Goal: Transaction & Acquisition: Purchase product/service

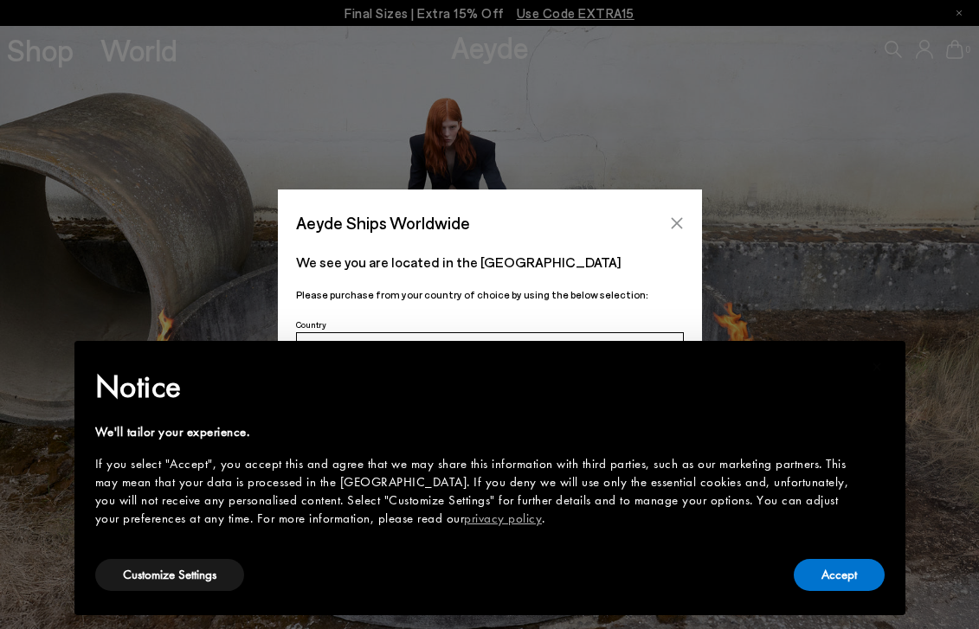
click at [674, 214] on button "Close" at bounding box center [677, 223] width 26 height 26
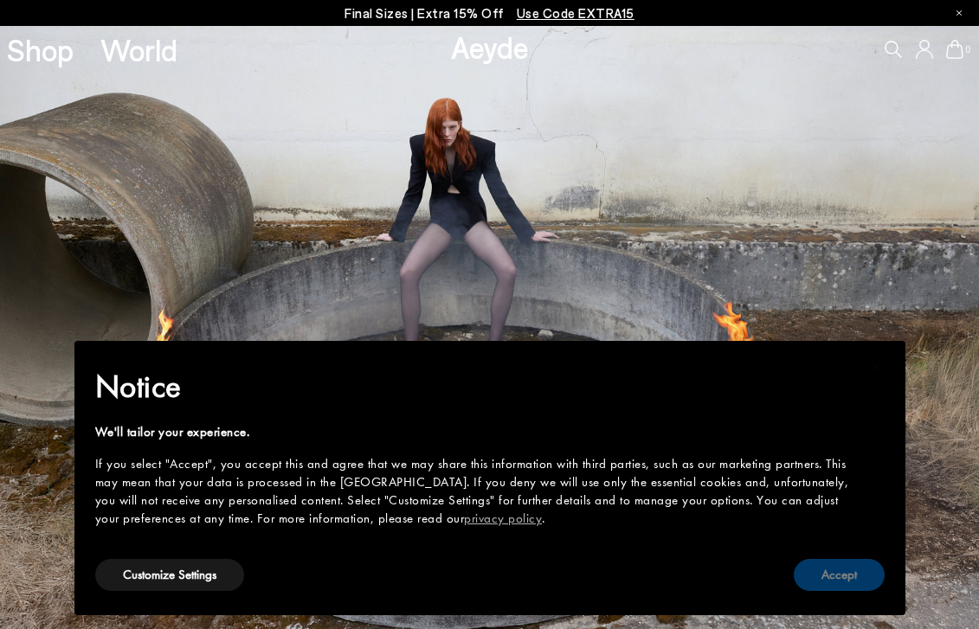
click at [832, 559] on button "Accept" at bounding box center [839, 575] width 91 height 32
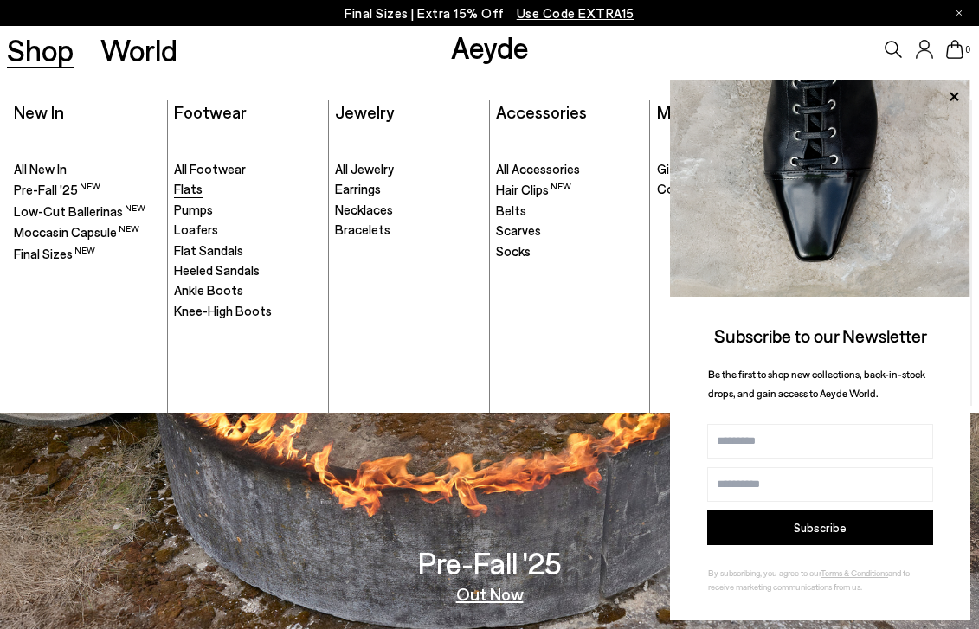
click at [197, 184] on span "Flats" at bounding box center [188, 189] width 29 height 16
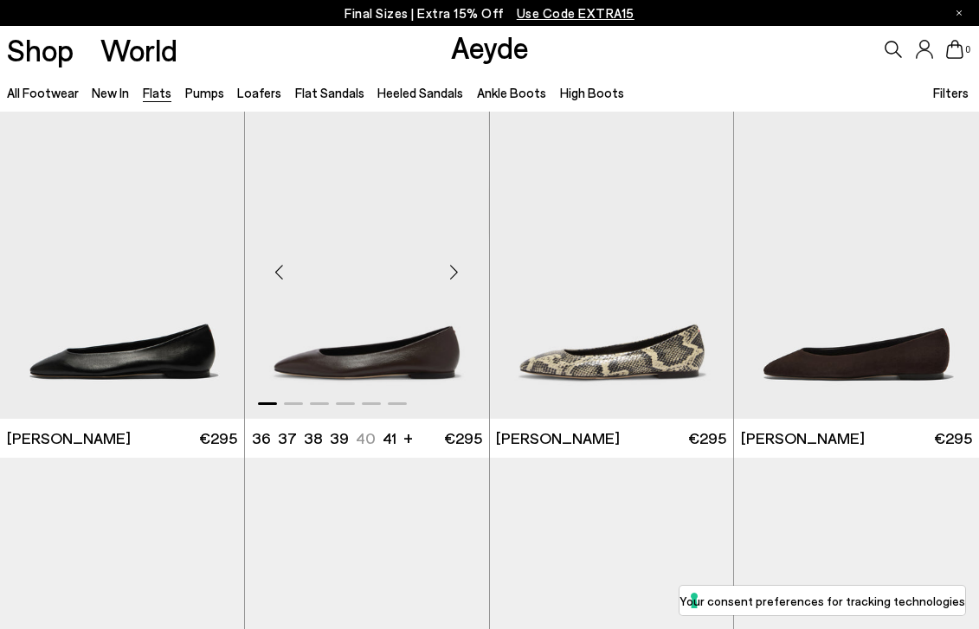
click at [455, 275] on div "Next slide" at bounding box center [455, 273] width 52 height 52
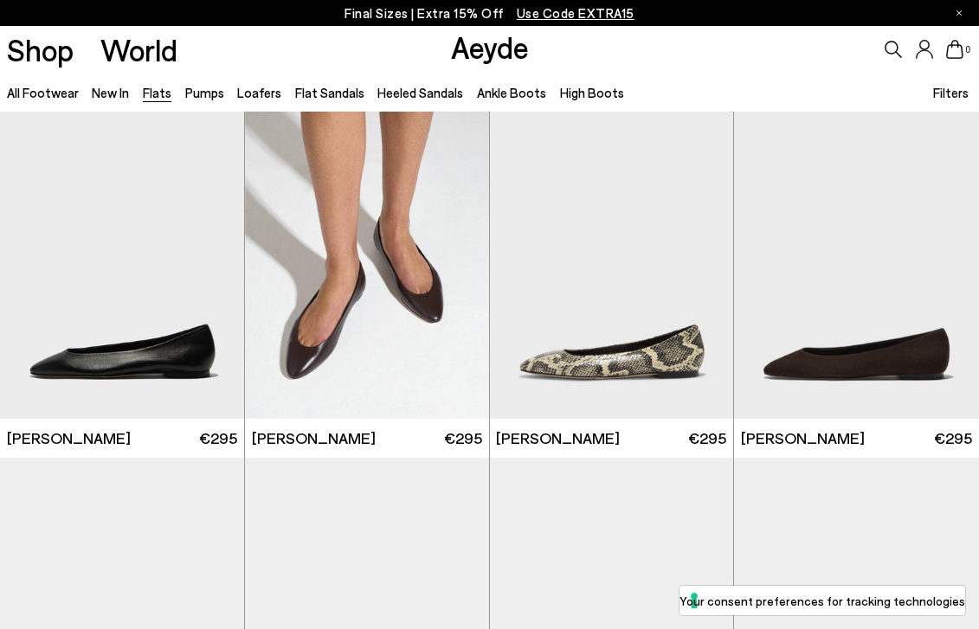
click at [950, 94] on span "Filters" at bounding box center [950, 93] width 35 height 16
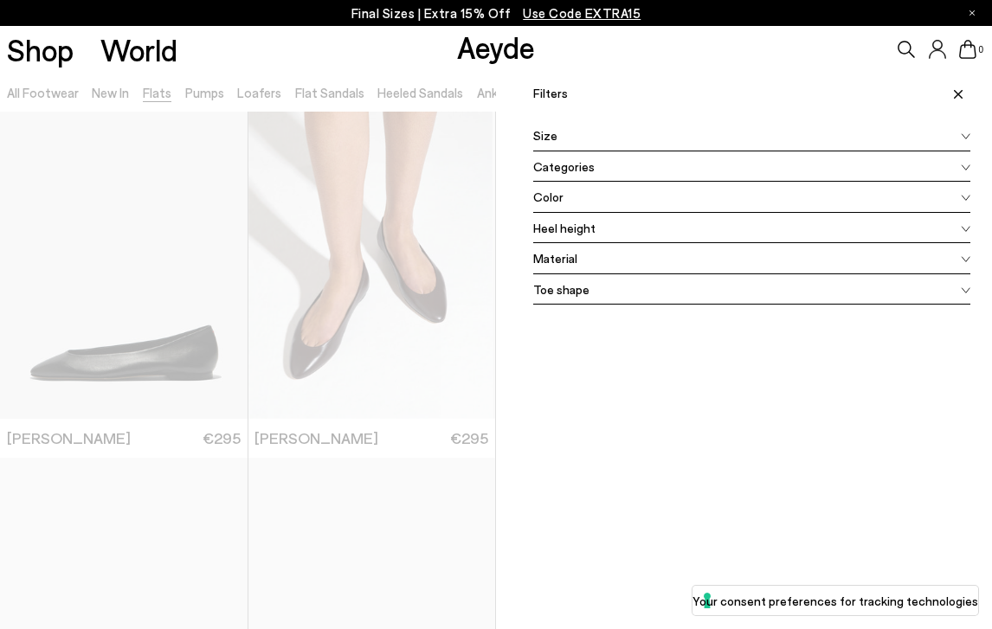
click at [625, 199] on div "Color" at bounding box center [751, 197] width 437 height 31
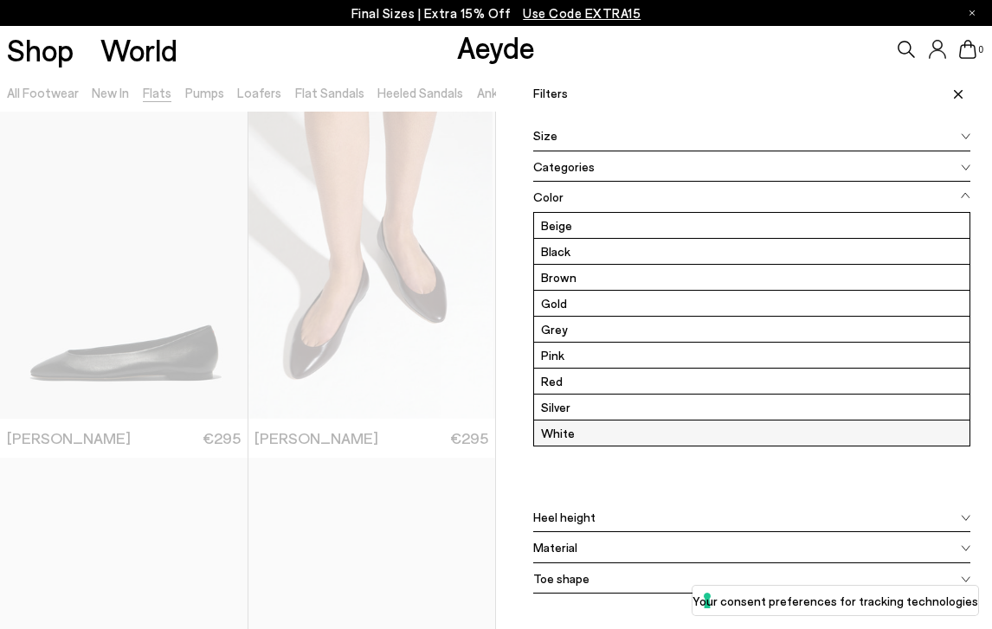
click at [603, 436] on label "White" at bounding box center [752, 433] width 436 height 25
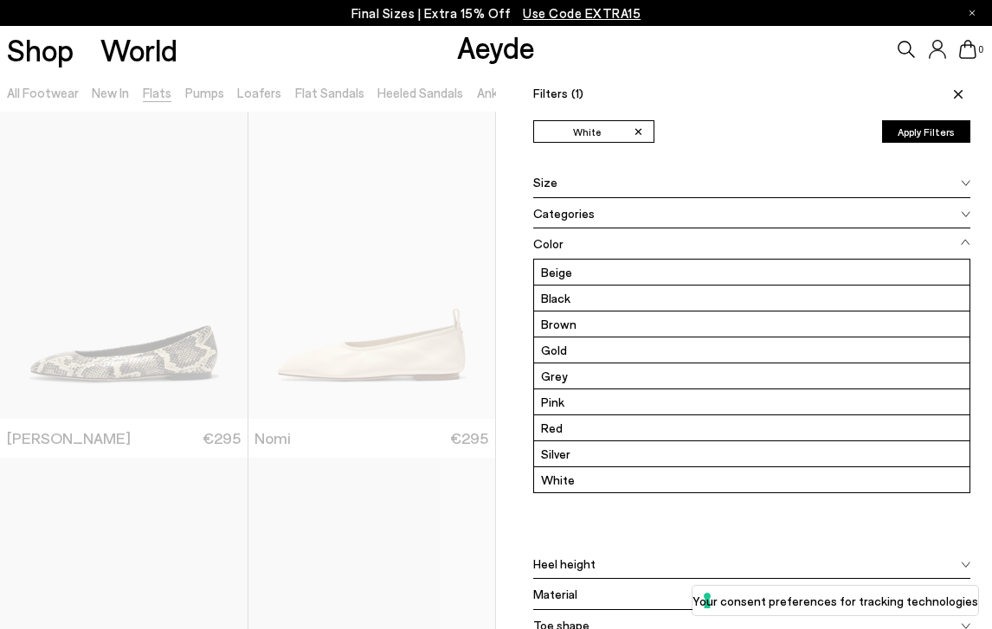
click at [450, 277] on div at bounding box center [248, 387] width 496 height 629
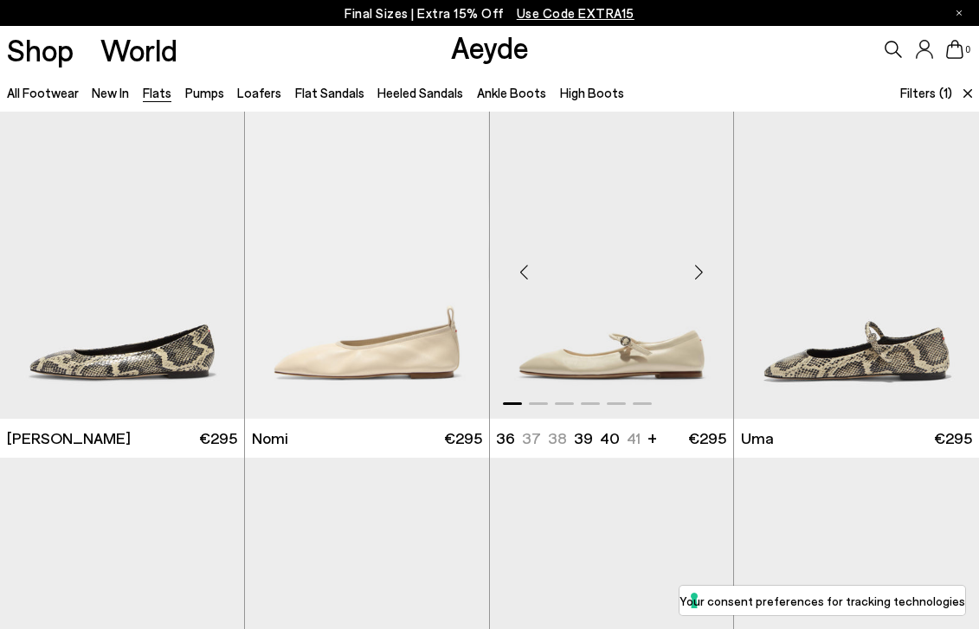
click at [611, 294] on img "1 / 6" at bounding box center [612, 265] width 244 height 307
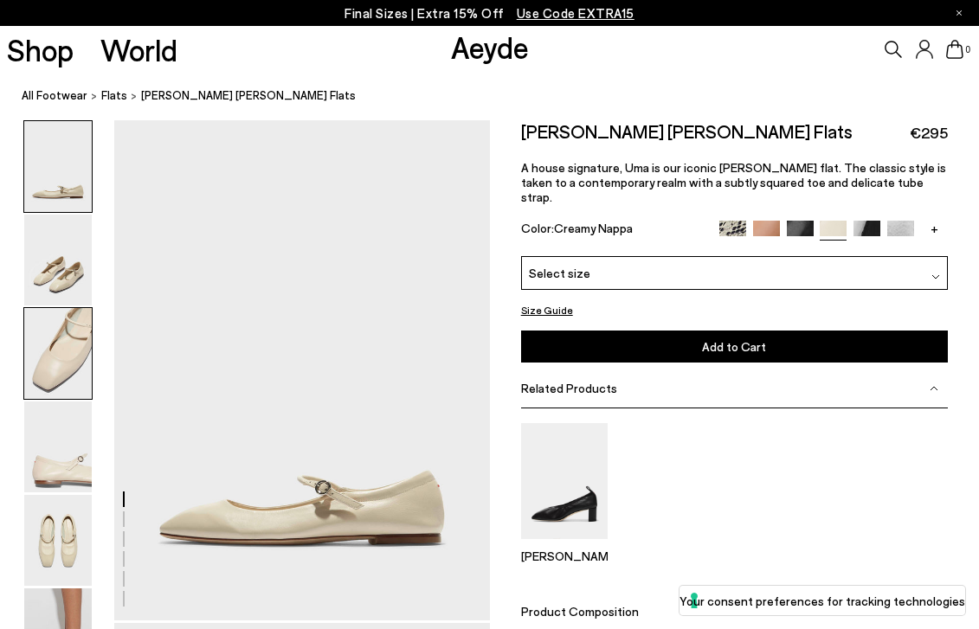
click at [90, 353] on img at bounding box center [58, 353] width 68 height 91
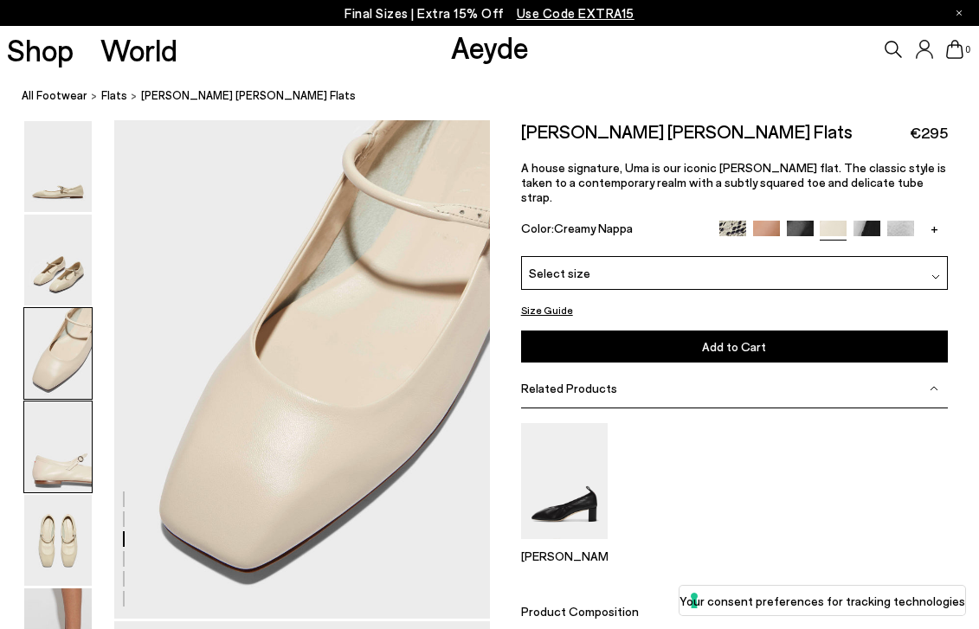
click at [73, 416] on img at bounding box center [58, 447] width 68 height 91
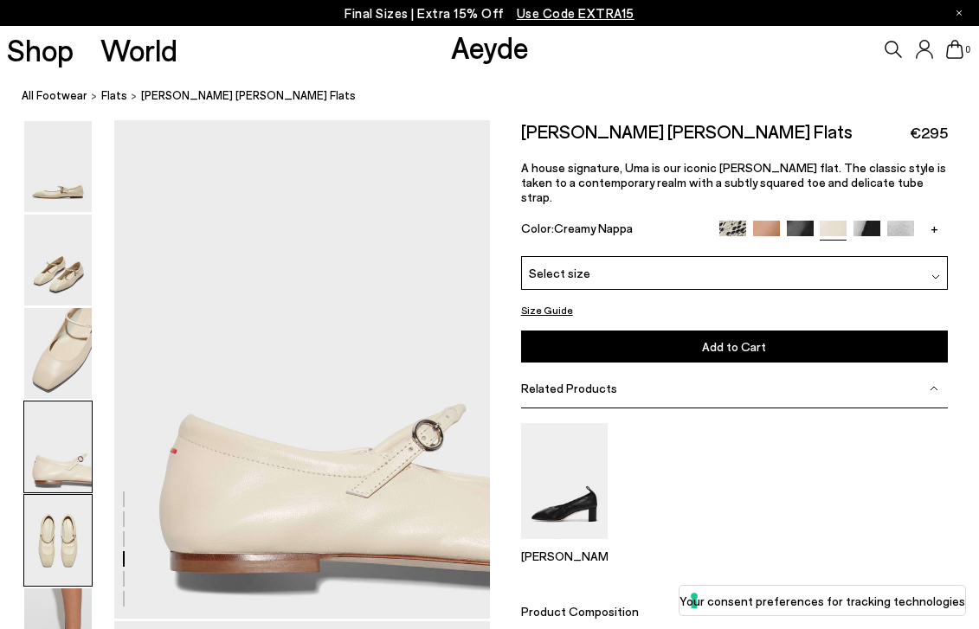
click at [59, 550] on img at bounding box center [58, 540] width 68 height 91
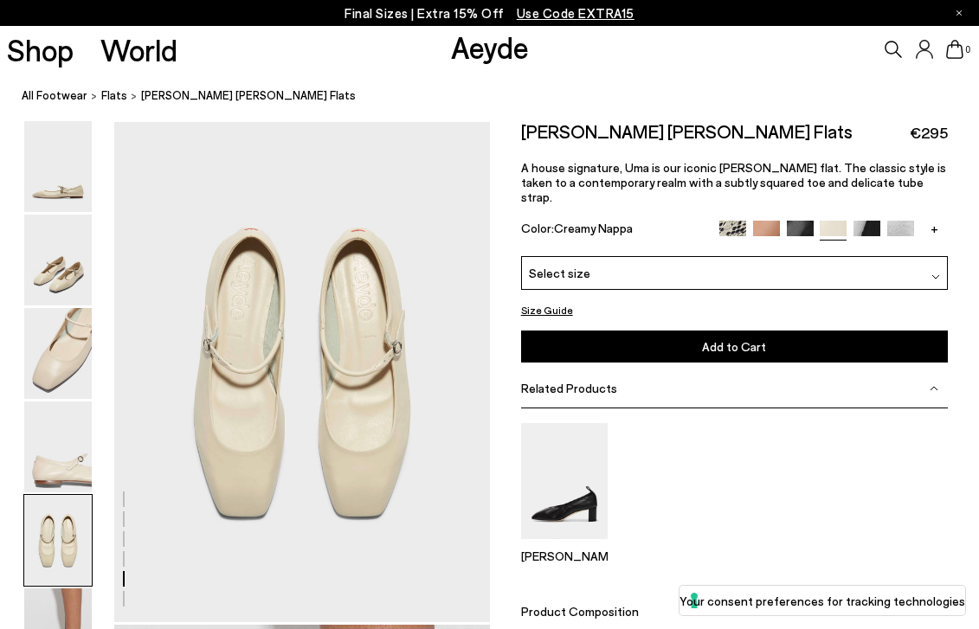
scroll to position [2014, 0]
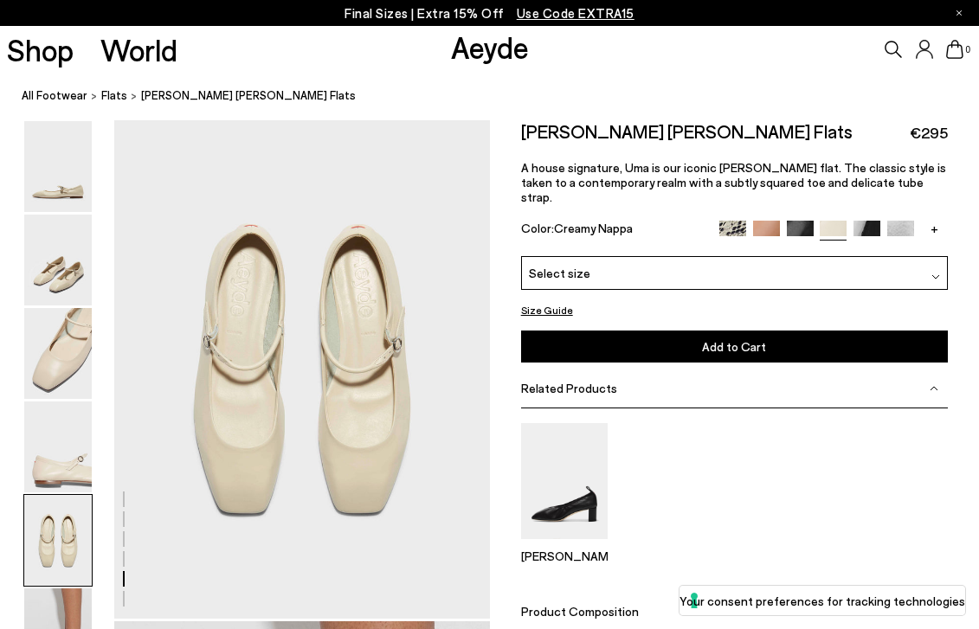
click at [61, 579] on img at bounding box center [58, 540] width 68 height 91
click at [58, 595] on img at bounding box center [58, 634] width 68 height 91
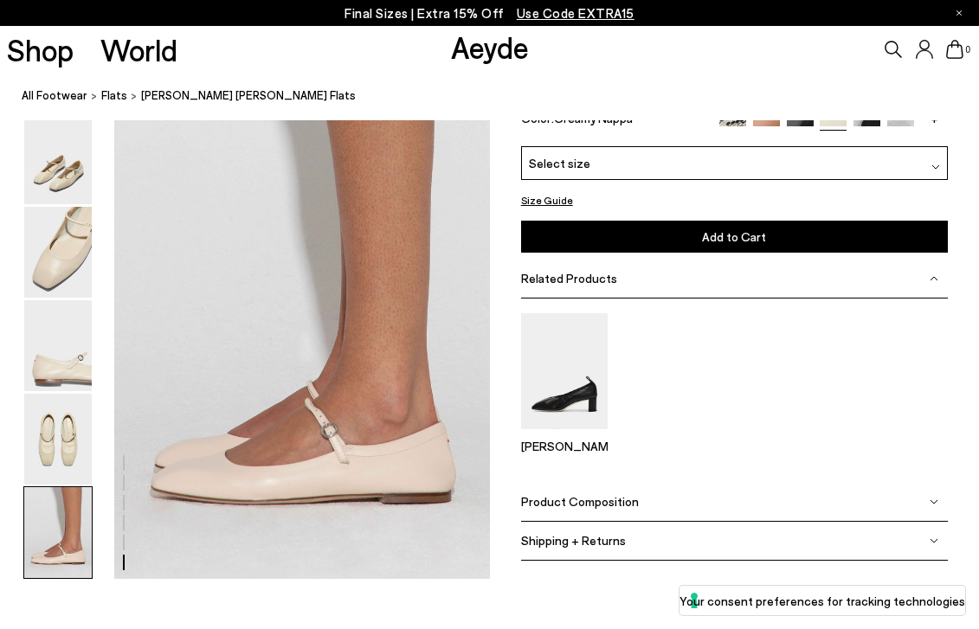
scroll to position [2462, 0]
